Goal: Ask a question

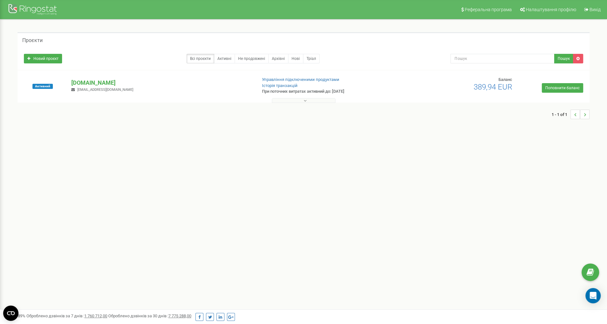
click at [293, 101] on button at bounding box center [304, 100] width 64 height 5
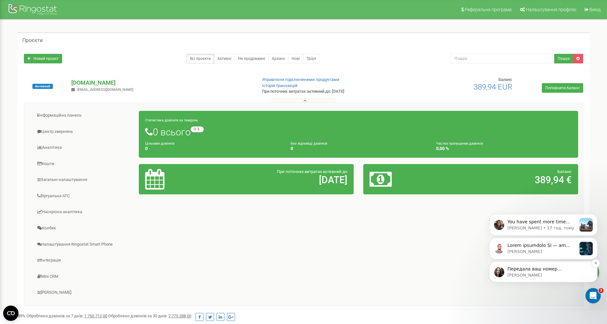
click at [564, 278] on p "Yuliia • Щойно" at bounding box center [548, 275] width 82 height 6
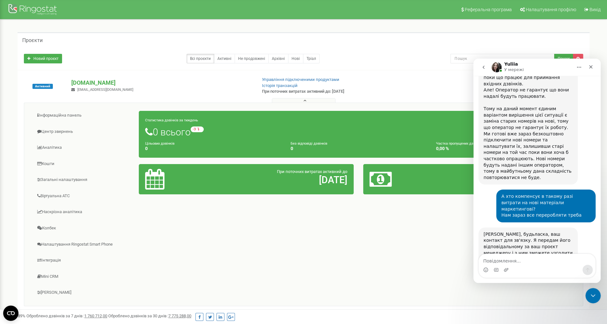
scroll to position [669, 0]
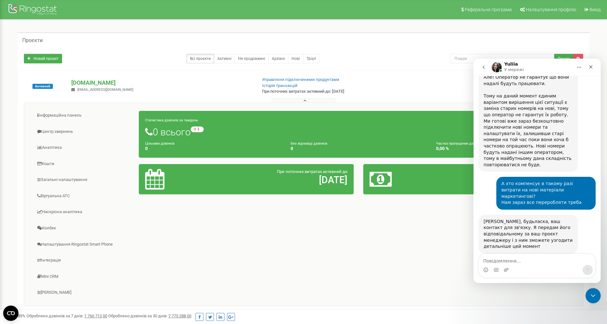
type textarea "л"
type textarea "ок"
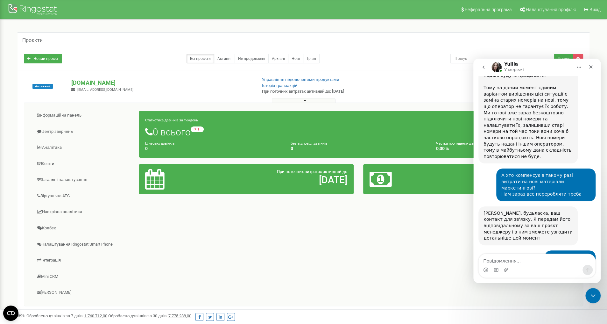
click at [445, 245] on div "Інформаційна панель Центр звернень Аналiтика Кошти" at bounding box center [303, 203] width 559 height 203
click at [589, 66] on icon "Закрити" at bounding box center [590, 66] width 3 height 3
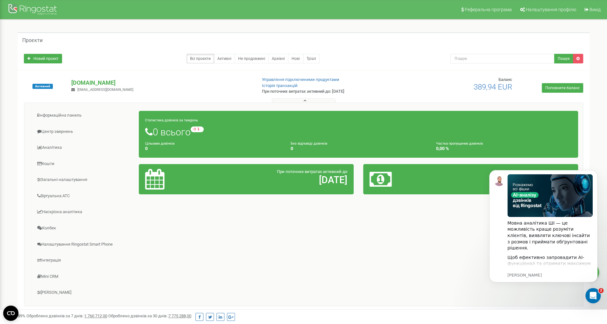
scroll to position [0, 0]
click at [414, 86] on div "Активний areaagency.pl info@areaagency.pl Управління підключеними продуктами Іс…" at bounding box center [303, 89] width 569 height 25
click at [472, 298] on div "Інформаційна панель Центр звернень Аналiтика Кошти" at bounding box center [303, 203] width 559 height 203
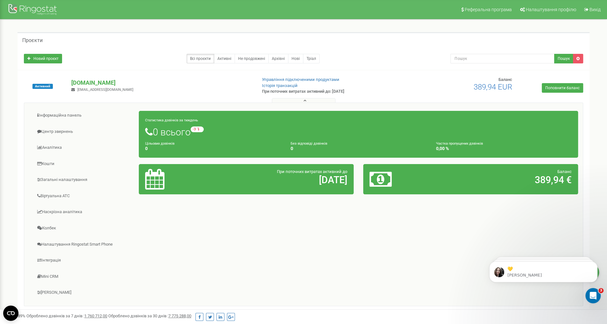
scroll to position [725, 0]
